Goal: Check status: Check status

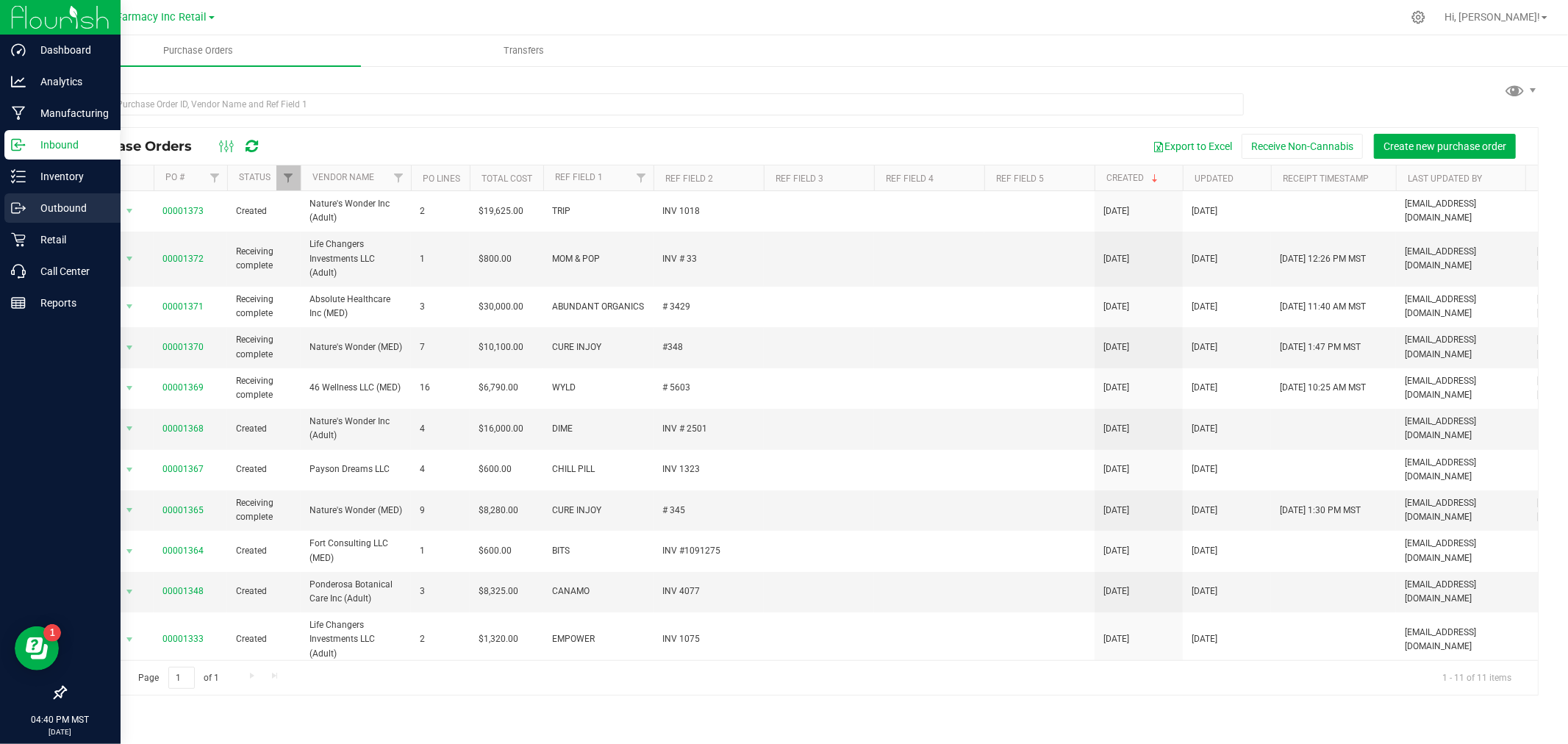
click at [49, 201] on p "Outbound" at bounding box center [70, 207] width 88 height 18
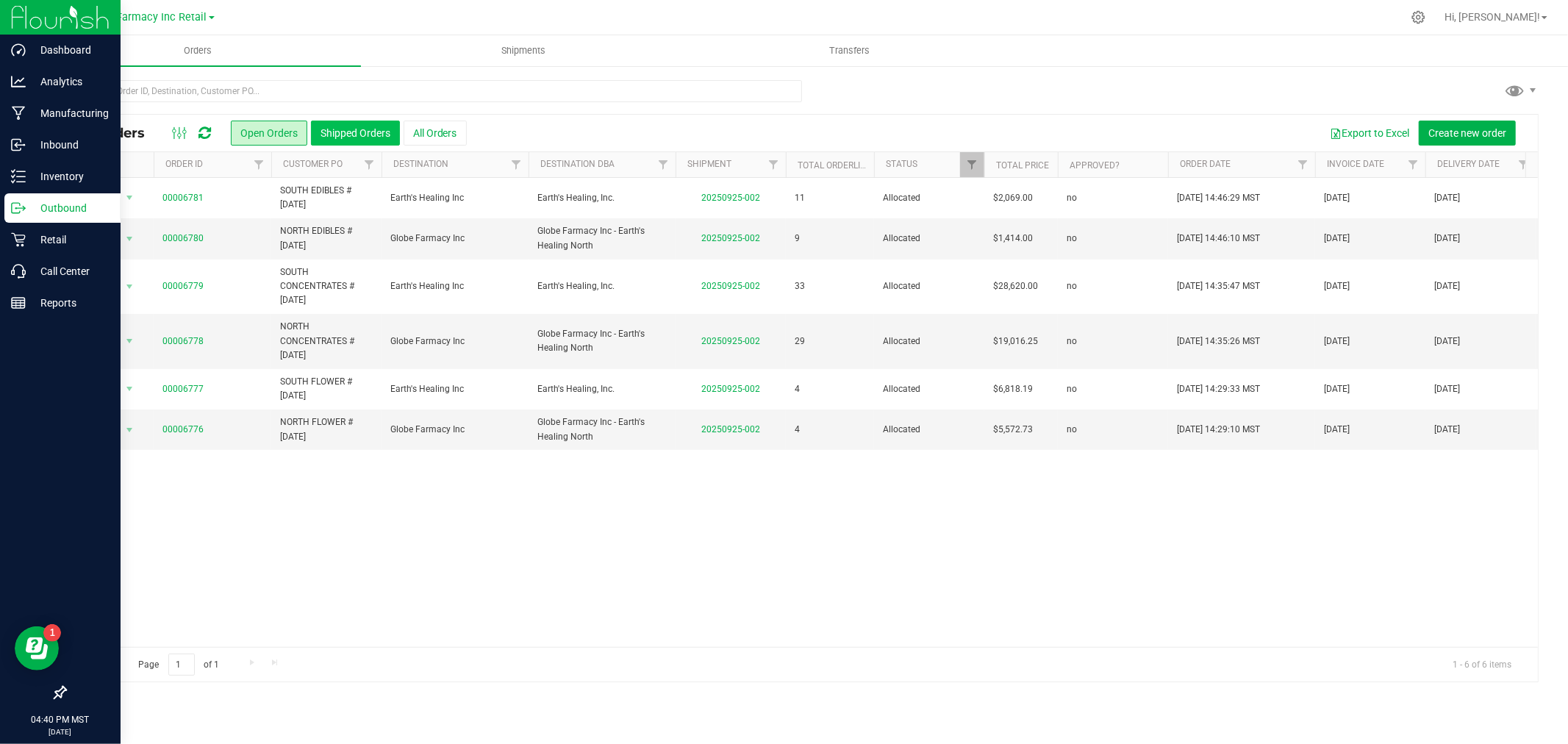
click at [332, 133] on button "Shipped Orders" at bounding box center [356, 133] width 89 height 25
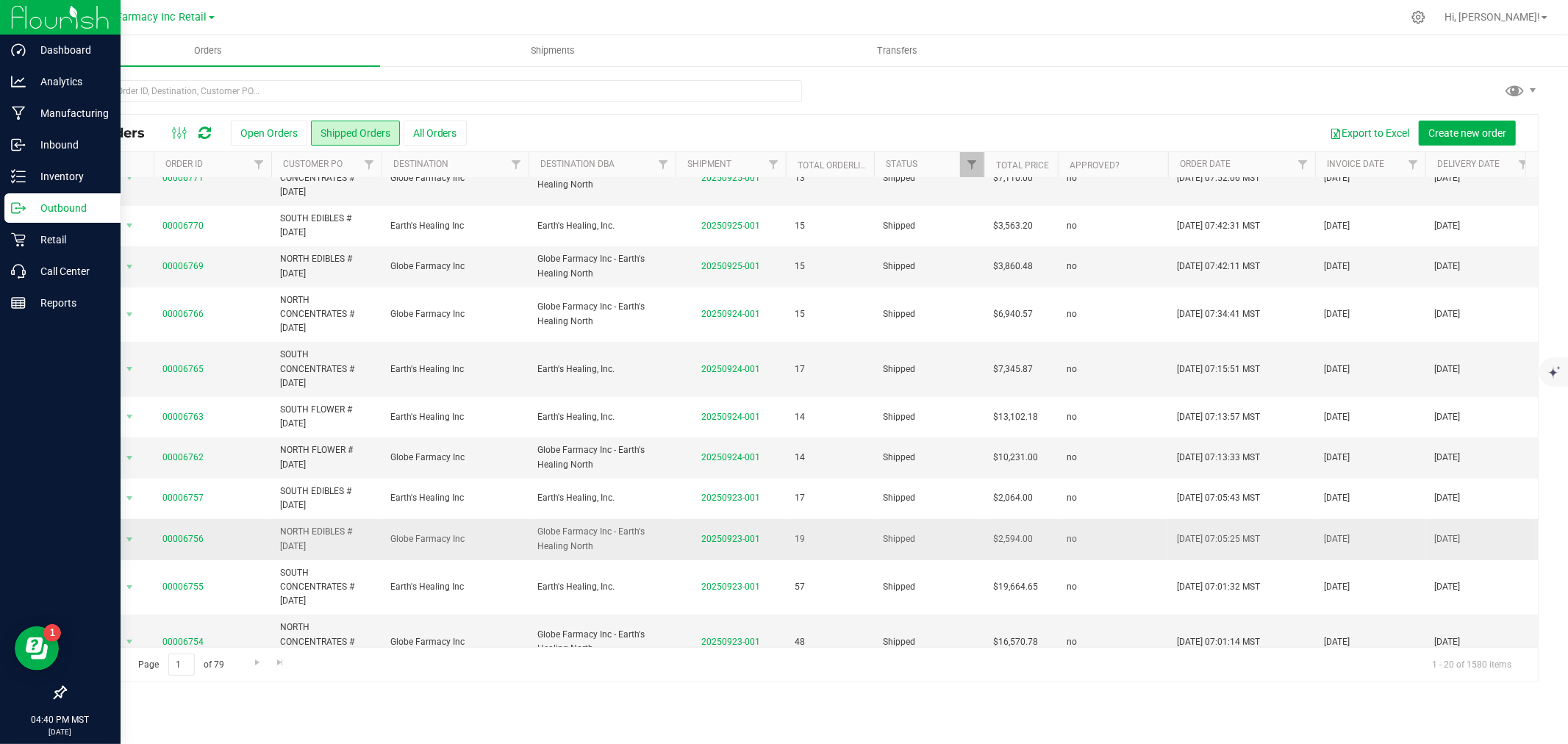
scroll to position [245, 0]
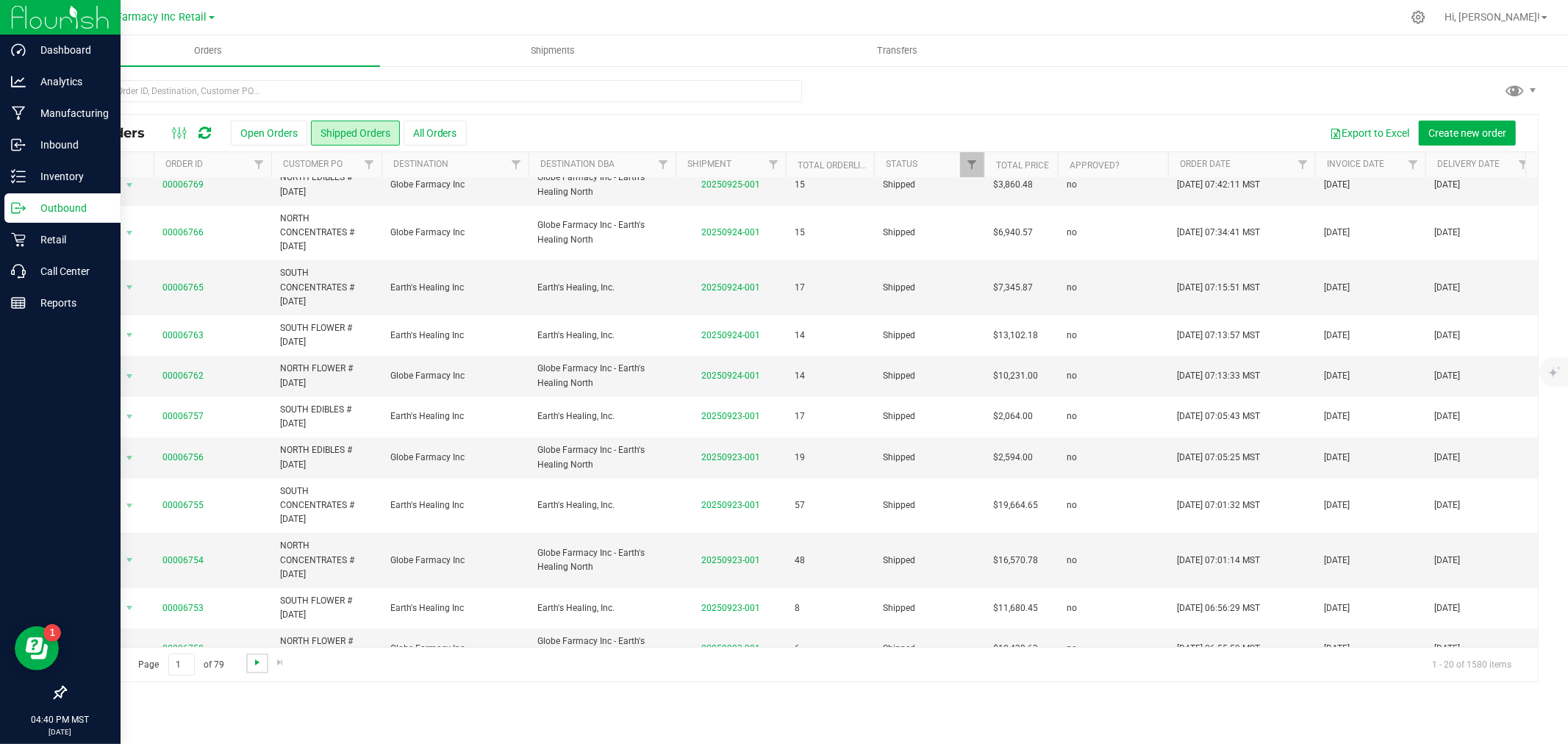
click at [251, 664] on span "Go to the next page" at bounding box center [257, 662] width 12 height 12
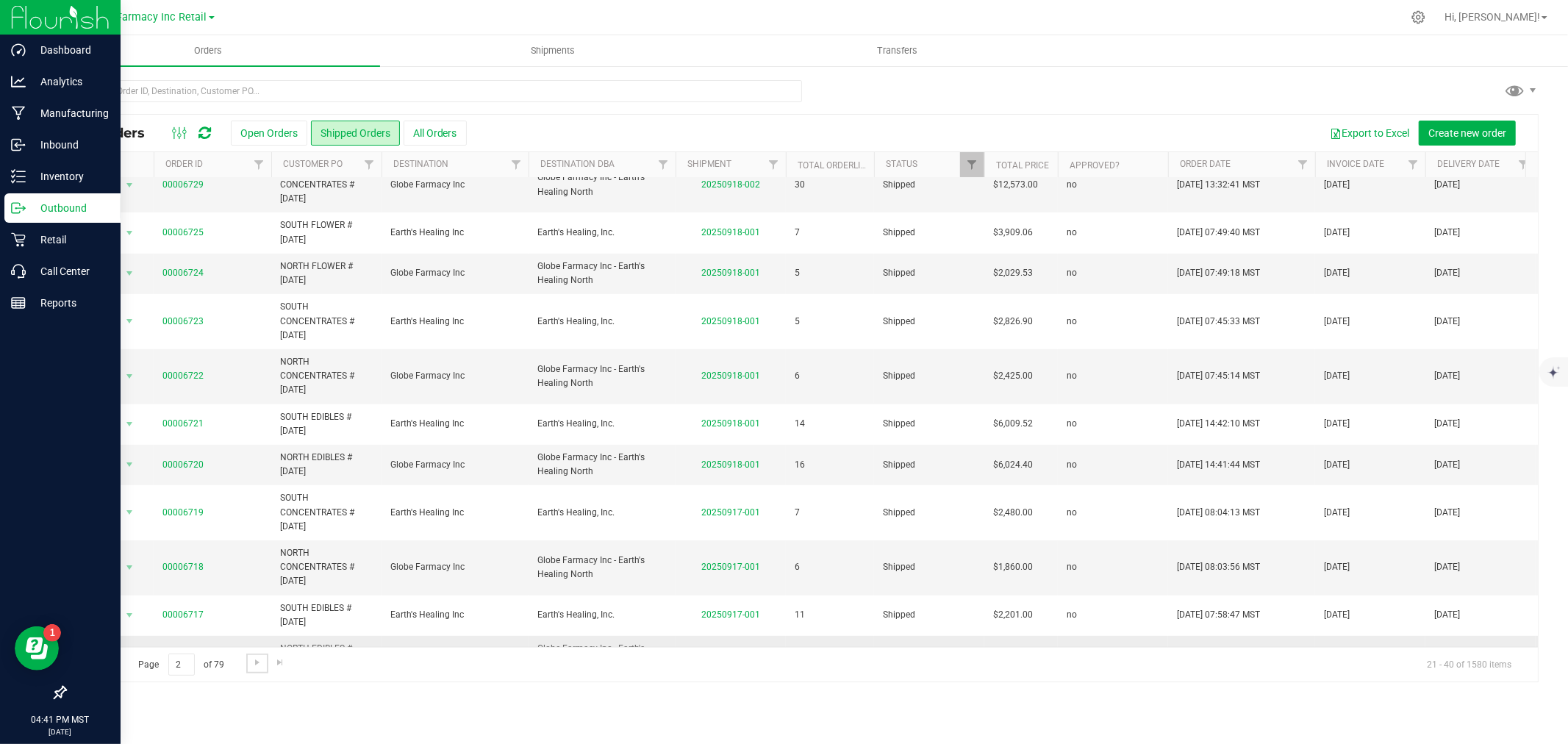
scroll to position [442, 0]
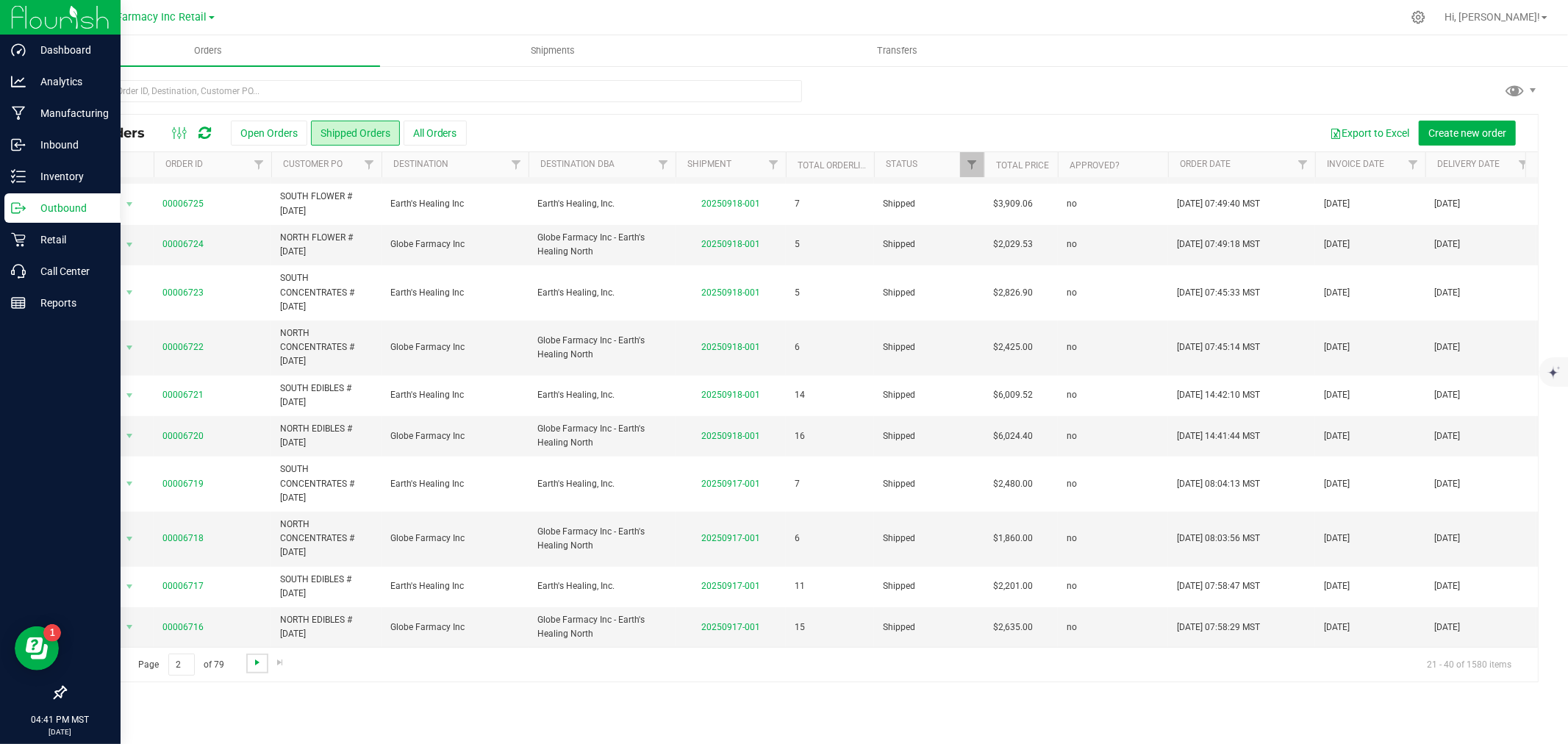
click at [257, 666] on span "Go to the next page" at bounding box center [257, 662] width 12 height 12
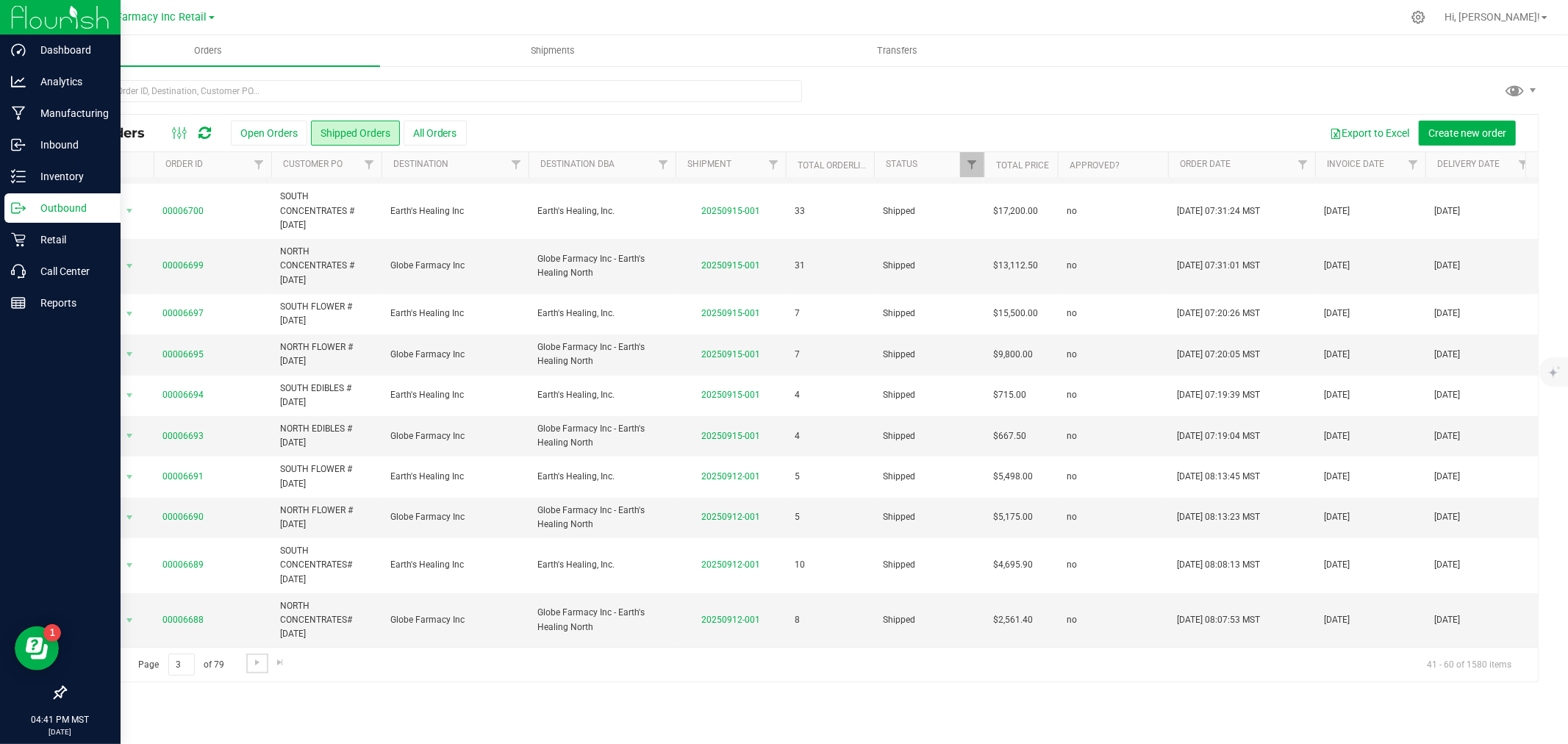
scroll to position [0, 0]
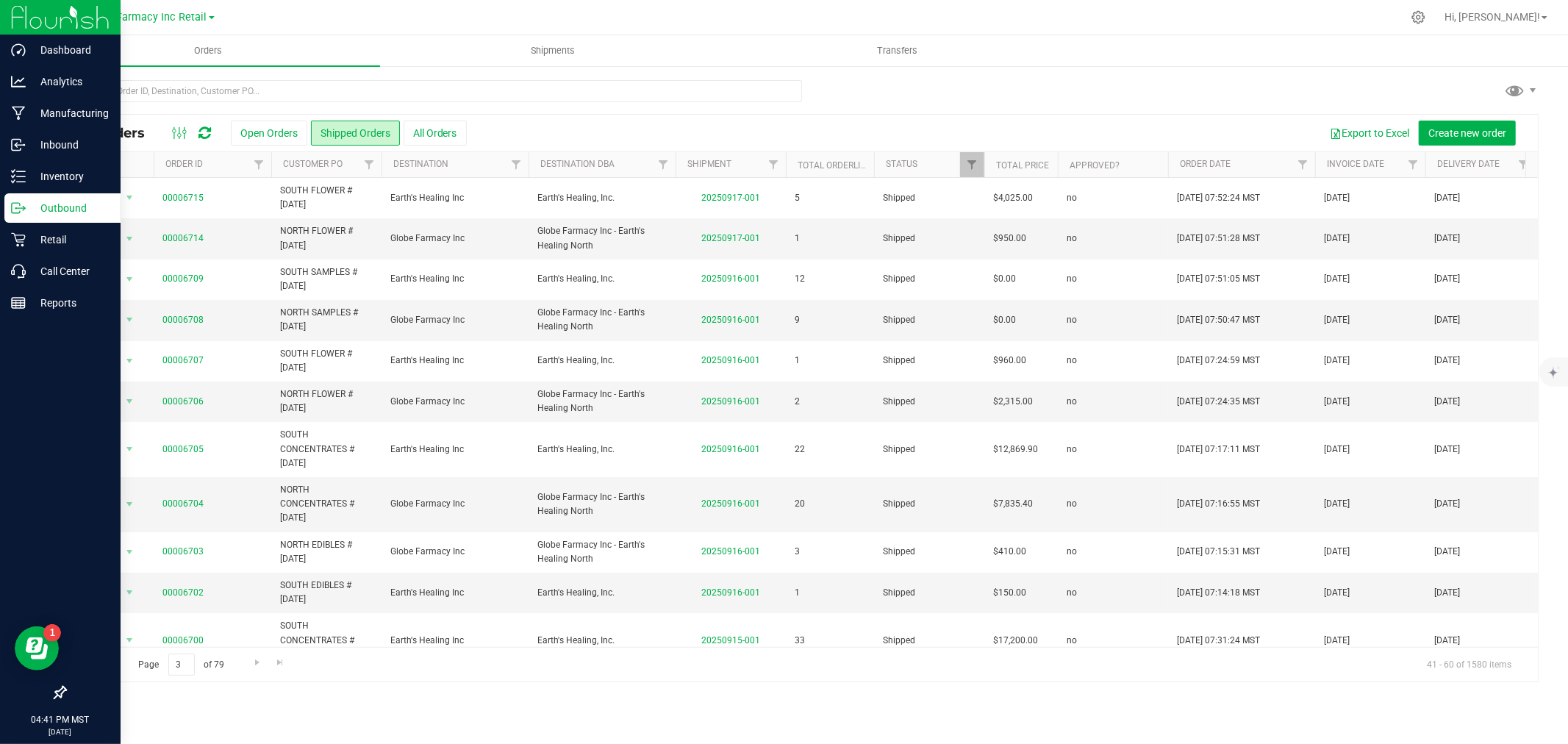
click at [85, 663] on span "Go to the first page" at bounding box center [83, 662] width 12 height 12
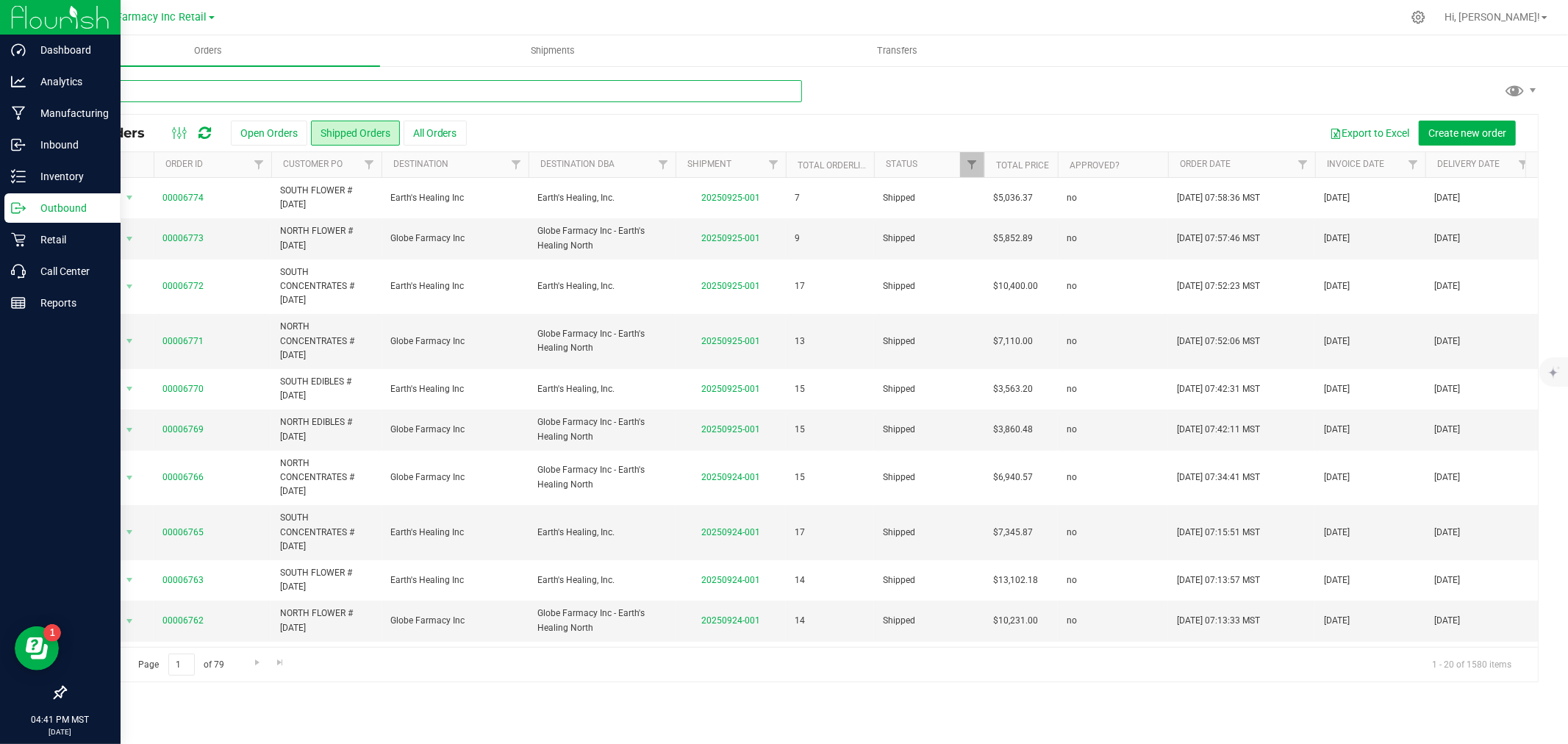
click at [199, 89] on input "text" at bounding box center [433, 91] width 737 height 22
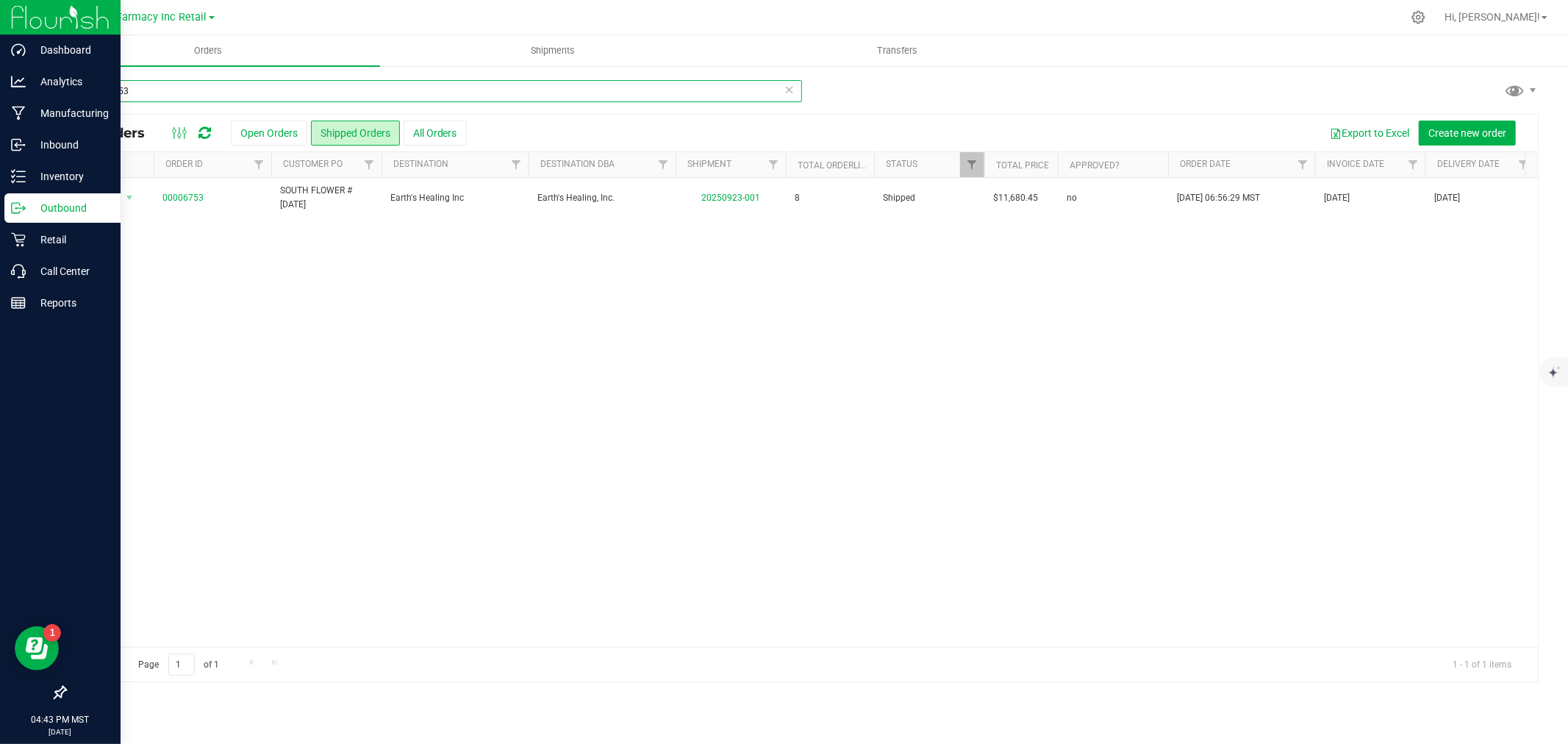
click at [156, 96] on input "00006753" at bounding box center [433, 91] width 737 height 22
click at [123, 272] on div "Action Action Clone order Mark as fully paid Order audit log Print COAs (single…" at bounding box center [802, 412] width 1473 height 469
click at [174, 90] on input "00006755" at bounding box center [433, 91] width 737 height 22
click at [195, 101] on div "00006757" at bounding box center [433, 97] width 737 height 34
click at [190, 95] on input "00006757" at bounding box center [433, 91] width 737 height 22
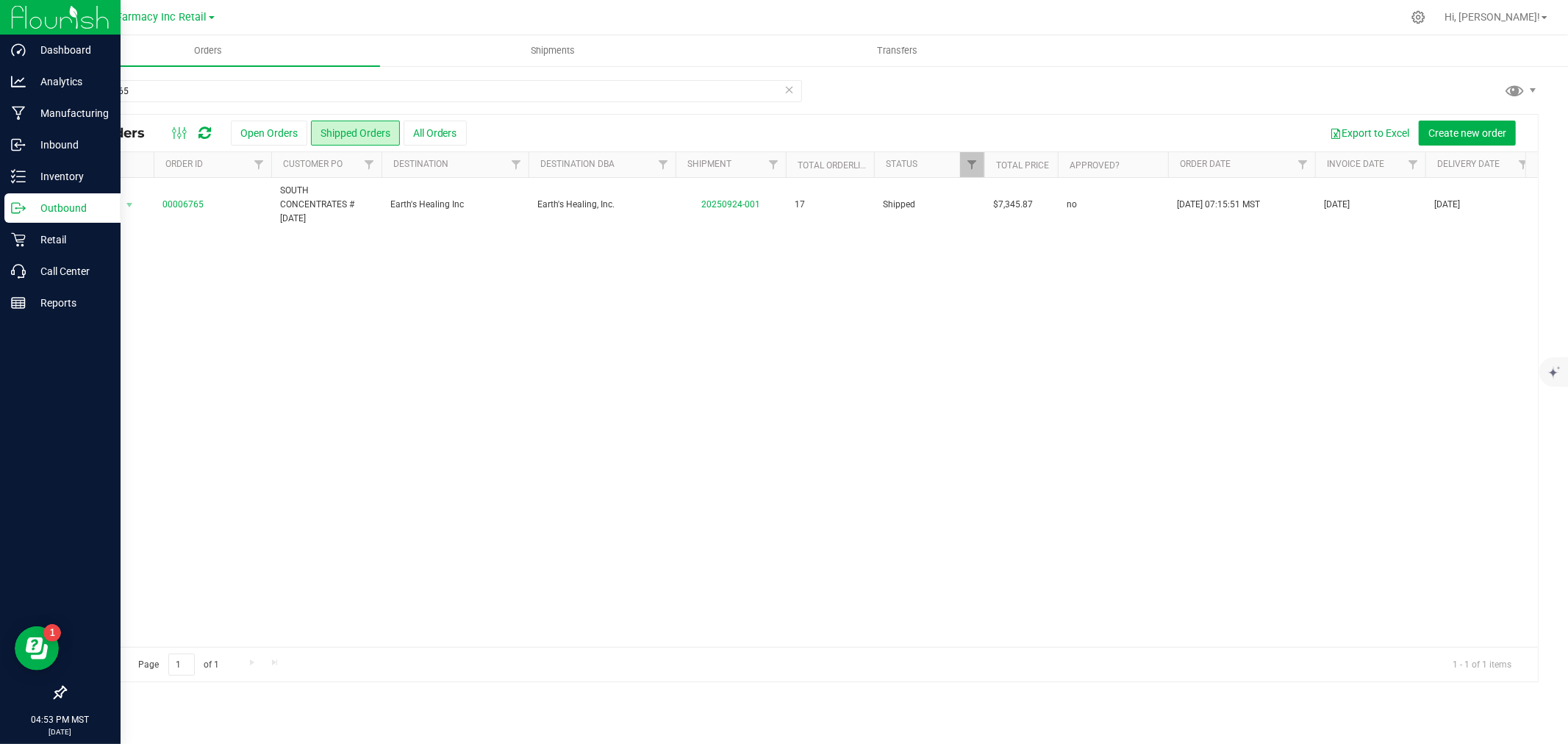
click at [730, 368] on div "Action Action Clone order Mark as fully paid Order audit log Print COAs (single…" at bounding box center [802, 412] width 1473 height 469
click at [162, 89] on input "00006765" at bounding box center [433, 91] width 737 height 22
click at [130, 329] on div "Action Action Clone order Mark as fully paid Order audit log Print COAs (single…" at bounding box center [802, 412] width 1473 height 469
click at [172, 94] on input "00006763" at bounding box center [433, 91] width 737 height 22
type input "00006770"
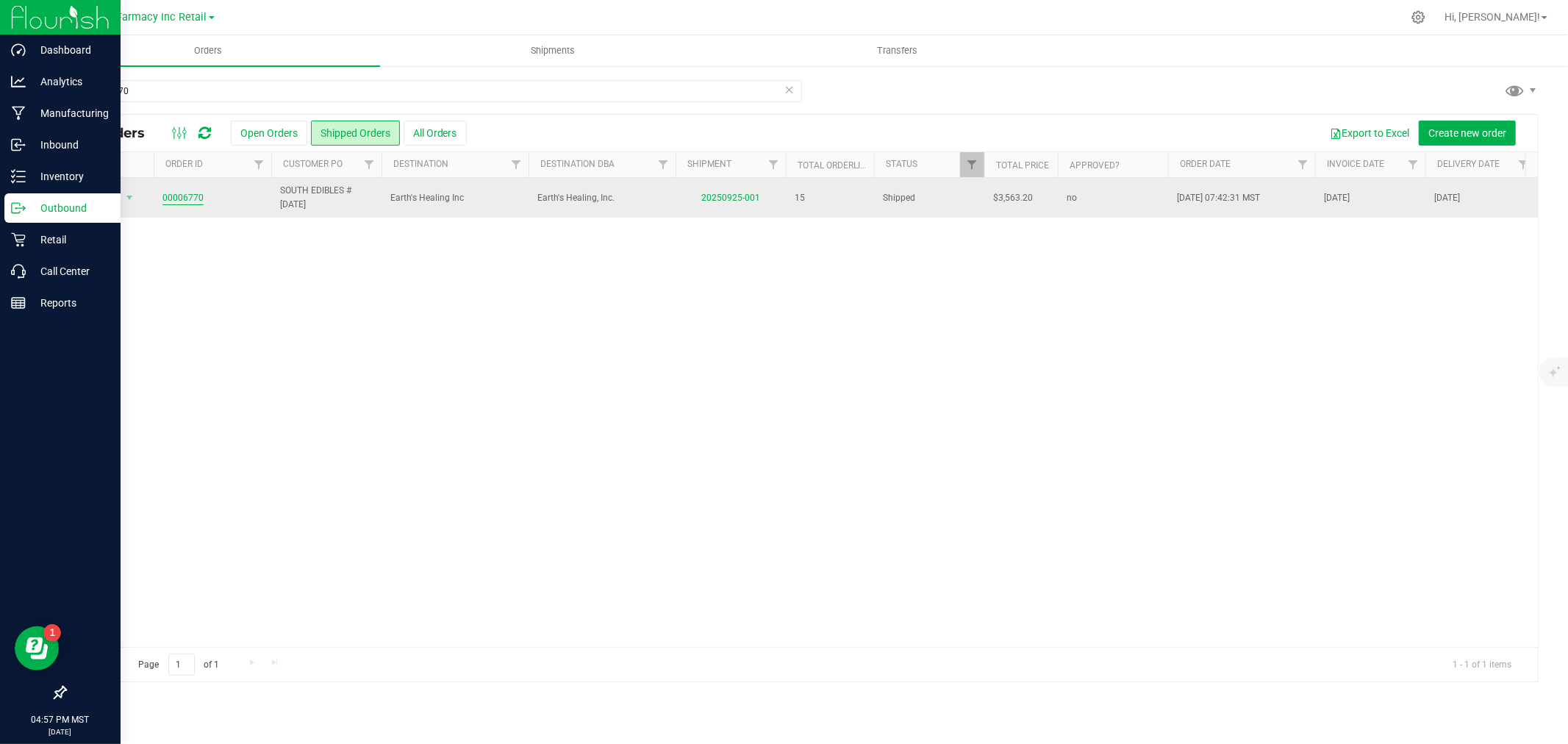
click at [179, 195] on link "00006770" at bounding box center [183, 198] width 41 height 14
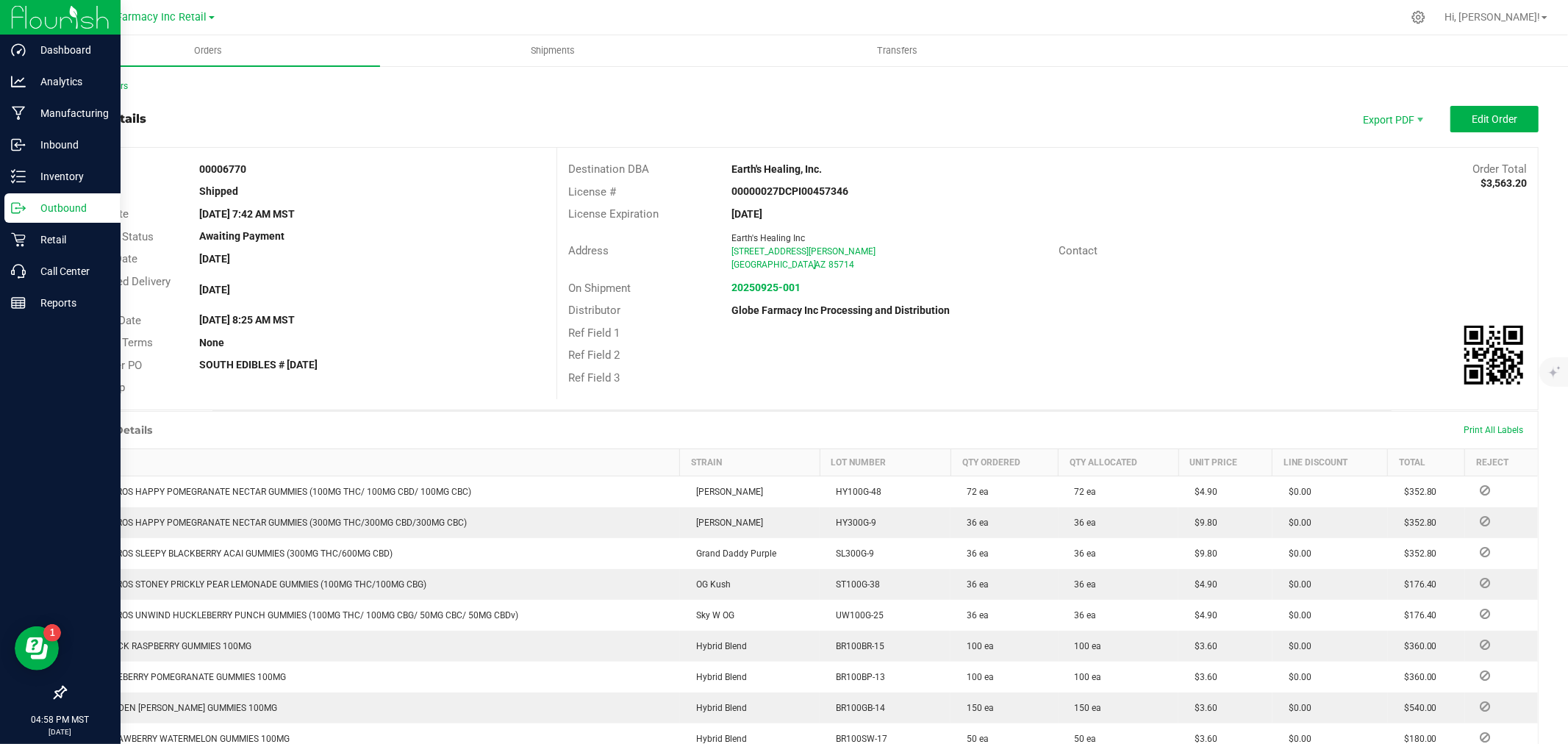
click at [114, 92] on div "Back to Orders" at bounding box center [801, 86] width 1474 height 13
click at [100, 83] on link "Back to Orders" at bounding box center [96, 86] width 63 height 10
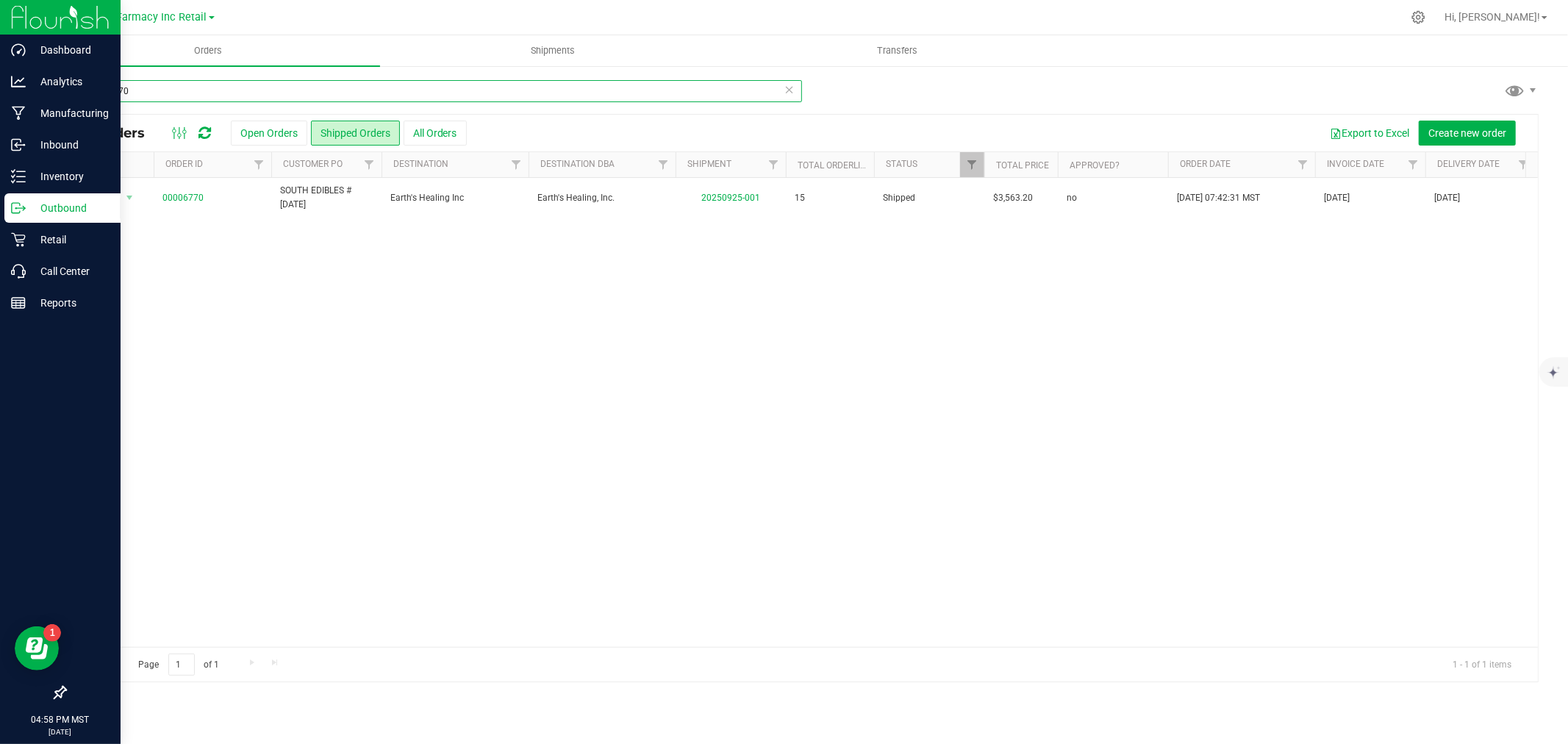
click at [146, 91] on input "00006770" at bounding box center [433, 91] width 737 height 22
type input "00006774"
